Goal: Task Accomplishment & Management: Manage account settings

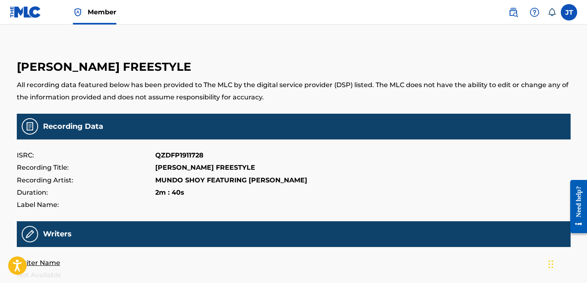
click at [14, 9] on img at bounding box center [26, 12] width 32 height 12
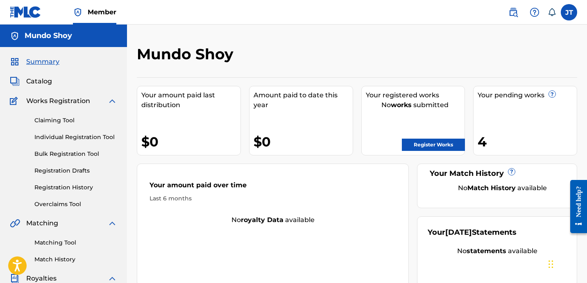
click at [64, 191] on link "Registration History" at bounding box center [75, 188] width 83 height 9
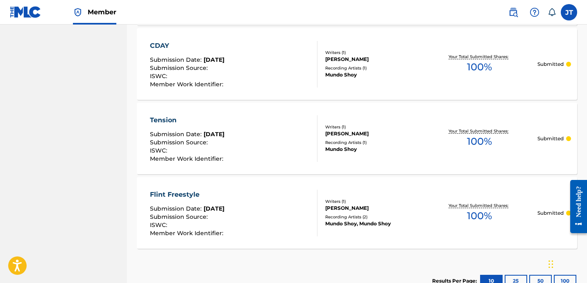
scroll to position [535, 0]
